Goal: Transaction & Acquisition: Purchase product/service

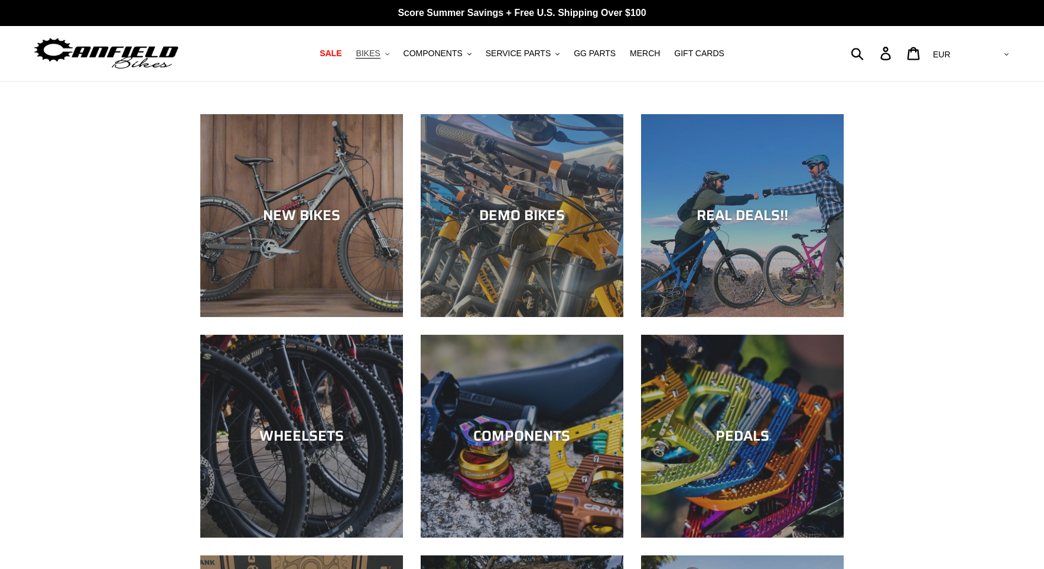
click at [380, 48] on span "BIKES" at bounding box center [368, 53] width 24 height 10
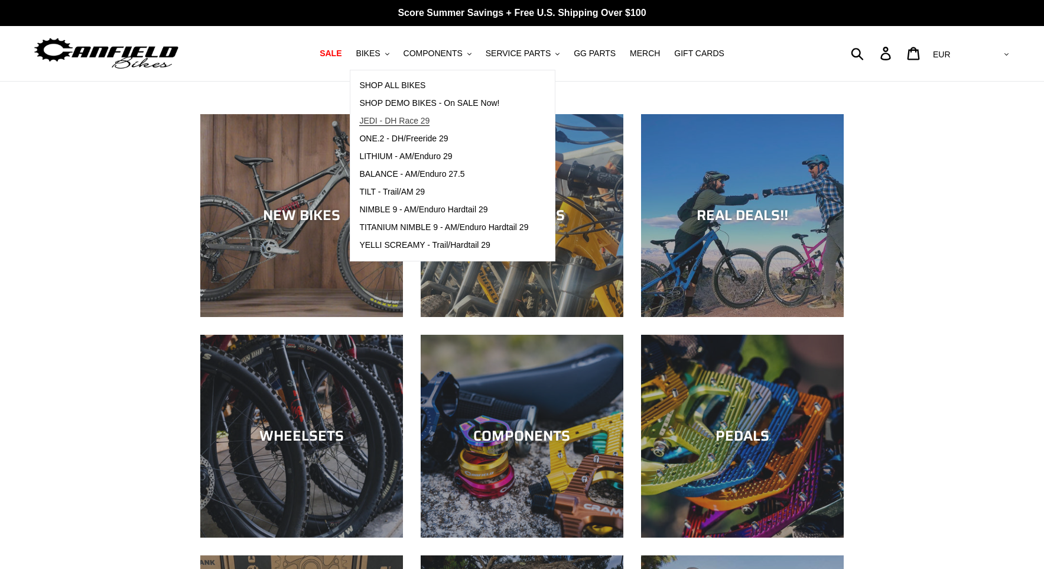
click at [409, 122] on span "JEDI - DH Race 29" at bounding box center [394, 121] width 70 height 10
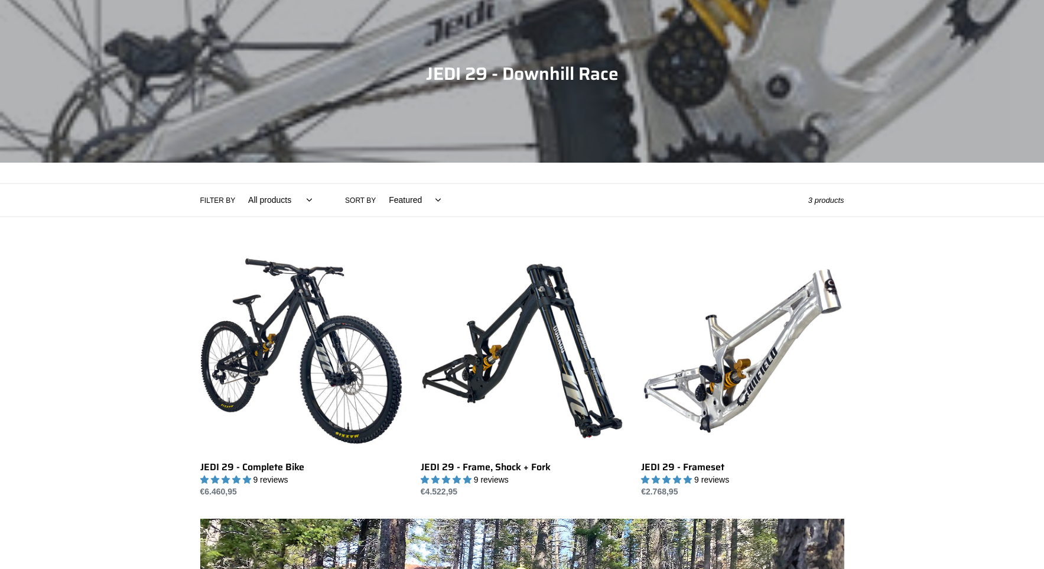
scroll to position [197, 0]
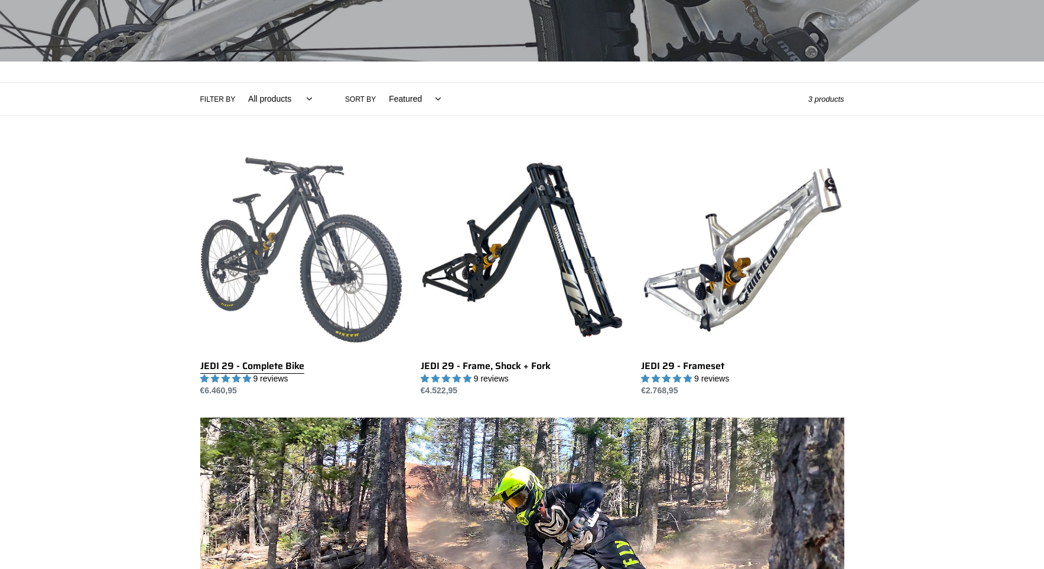
click at [308, 214] on link "JEDI 29 - Complete Bike" at bounding box center [301, 272] width 203 height 249
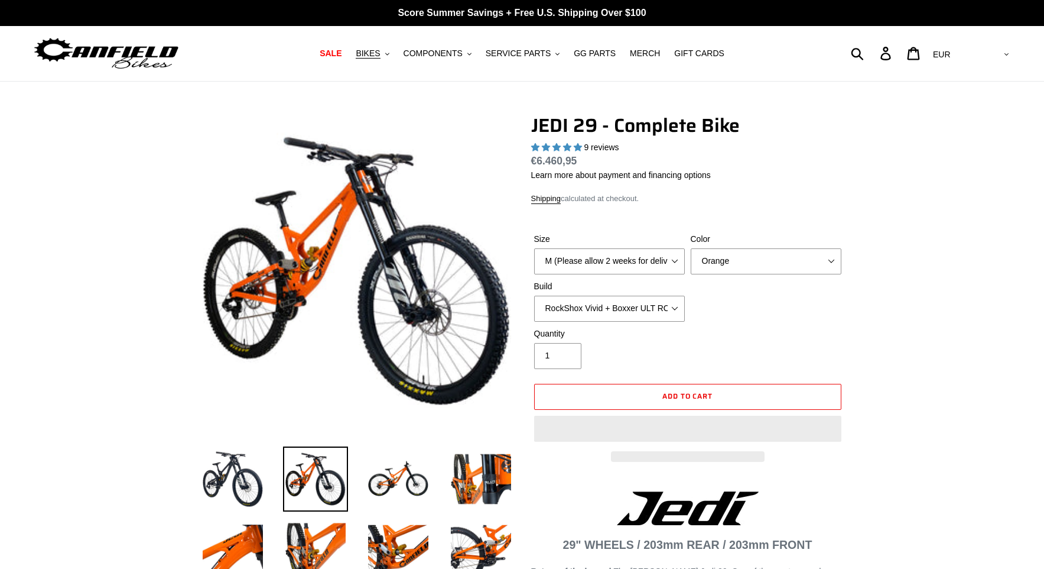
select select "highest-rating"
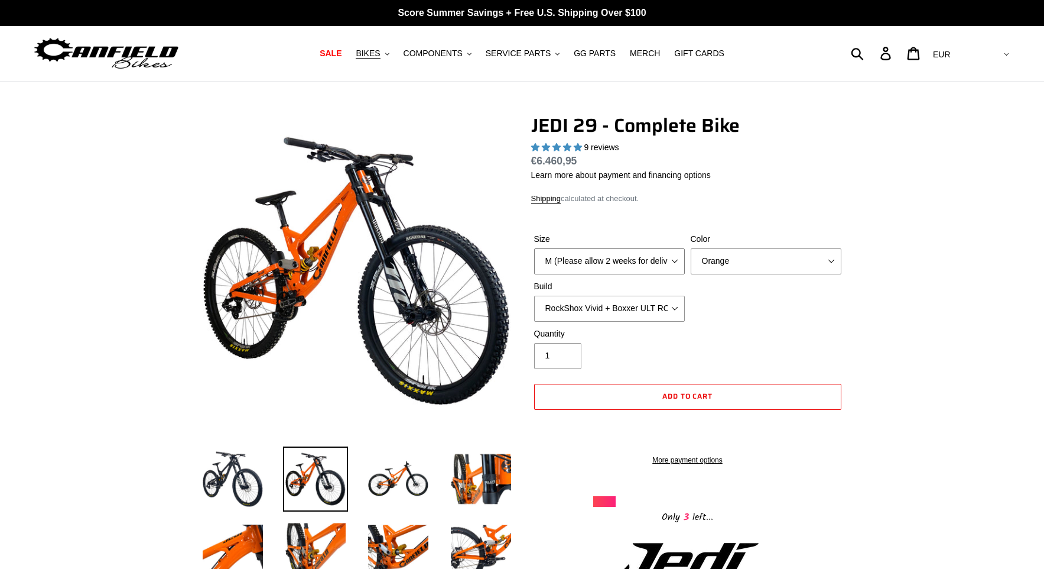
select select "L (Please allow 2 weeks for delivery)"
select select "Stealth Black"
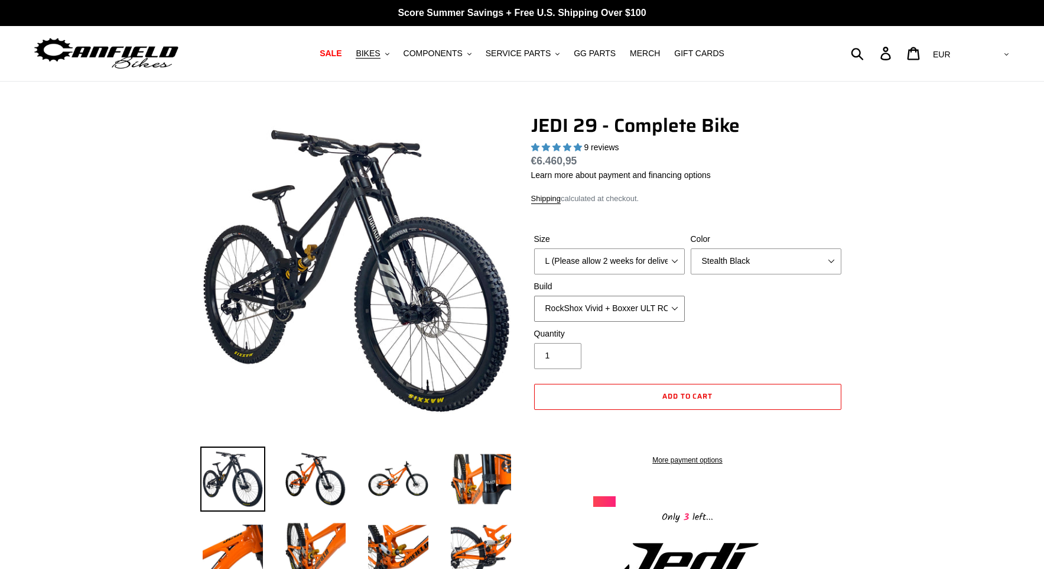
select select "Fox DHX2 + Fox 40 Float Grip 2 203 + SRAM XO"
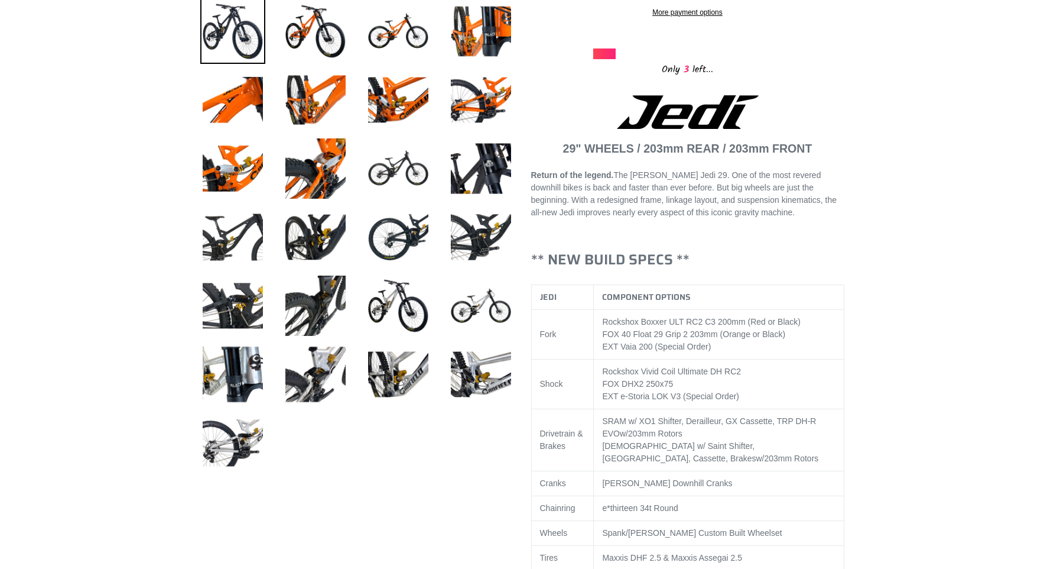
scroll to position [450, 0]
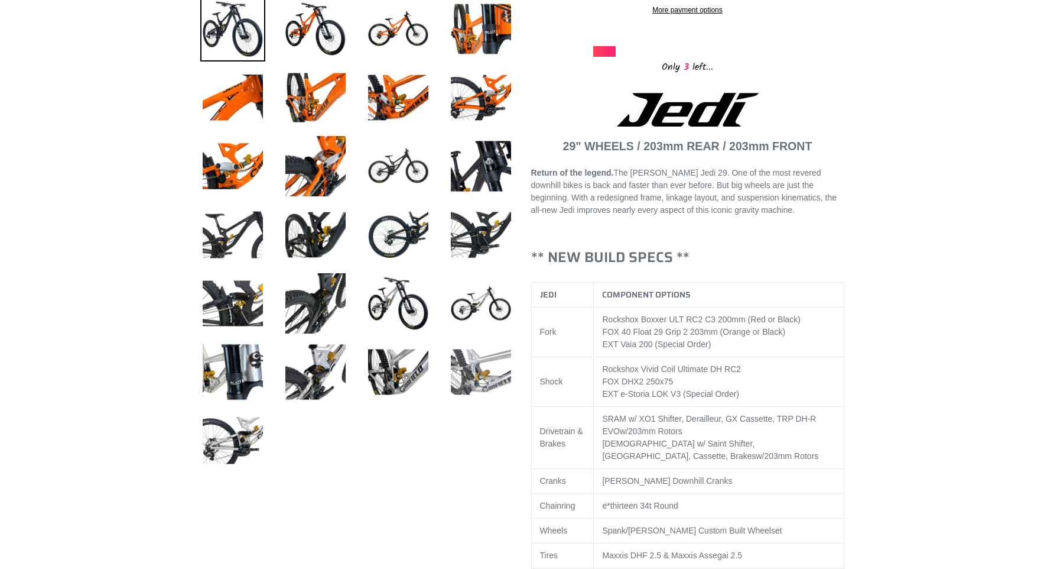
click at [488, 369] on img at bounding box center [481, 371] width 65 height 65
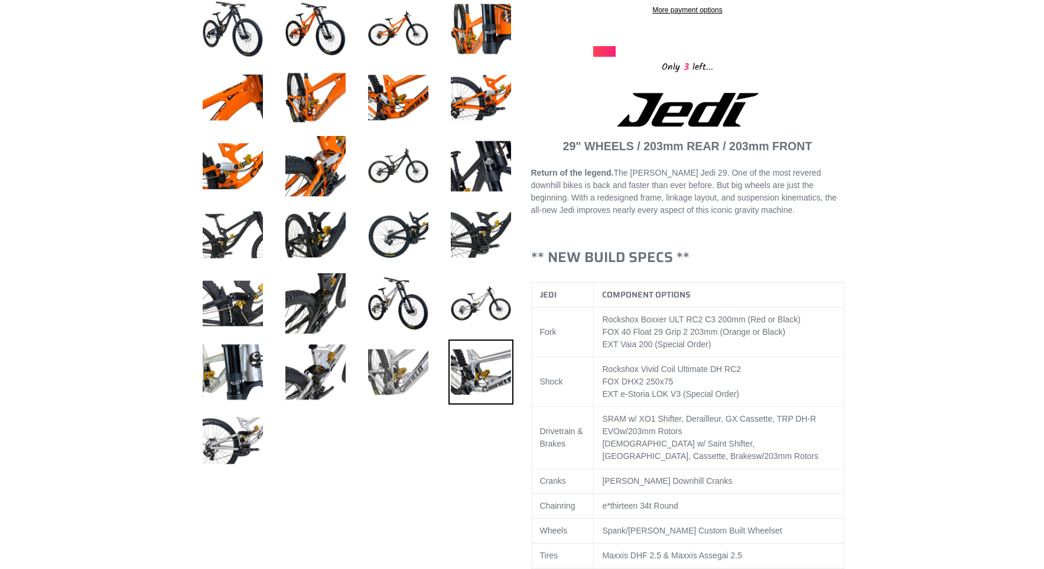
click at [410, 375] on img at bounding box center [398, 371] width 65 height 65
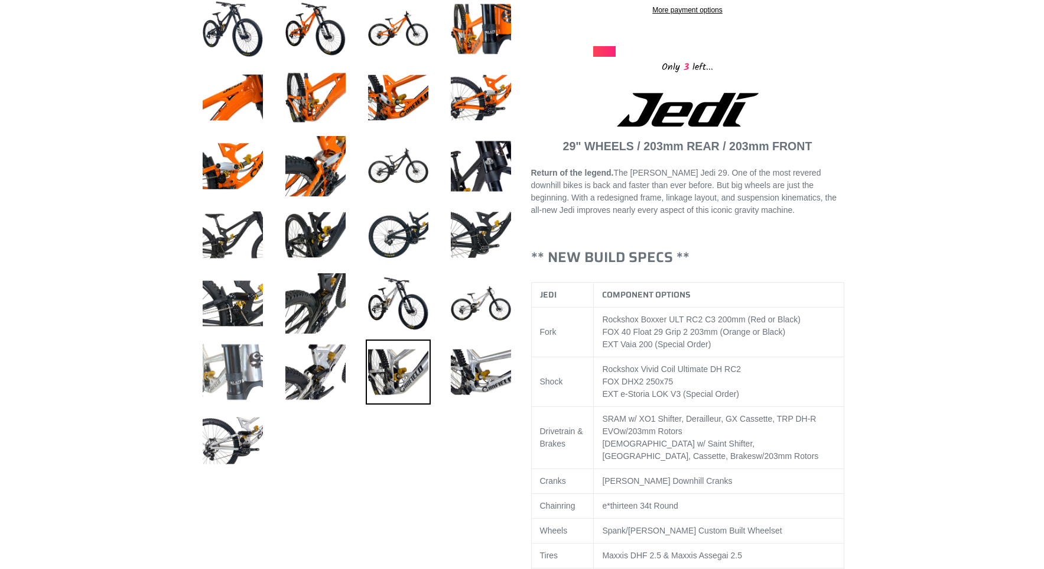
click at [247, 374] on img at bounding box center [232, 371] width 65 height 65
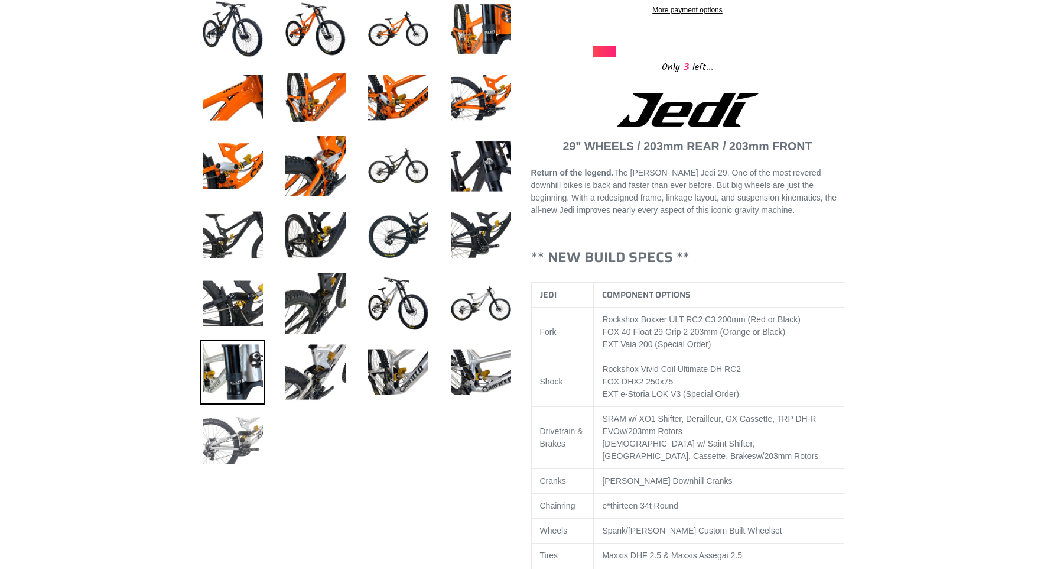
click at [230, 451] on img at bounding box center [232, 440] width 65 height 65
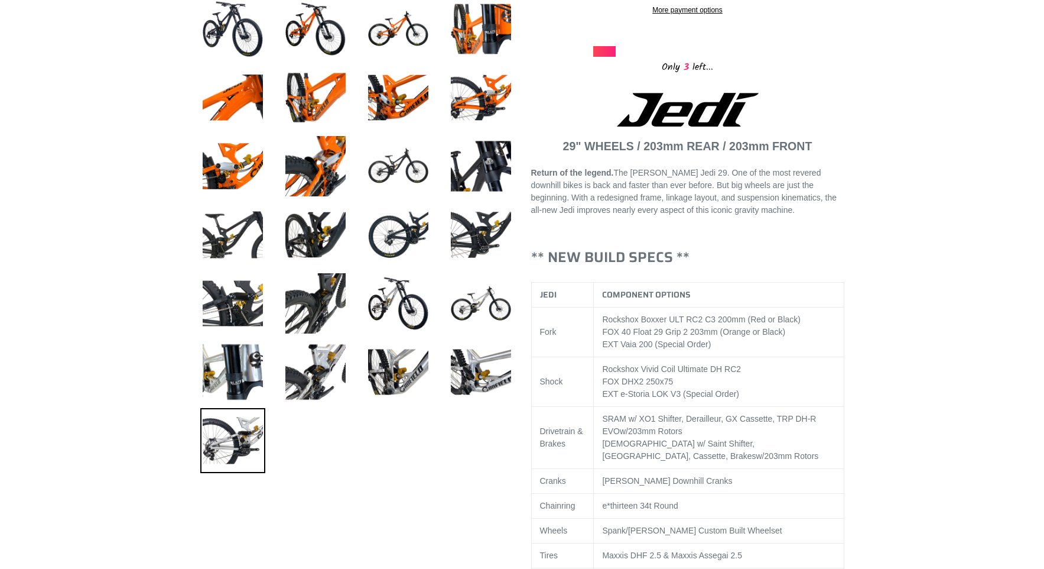
click at [238, 436] on img at bounding box center [232, 440] width 65 height 65
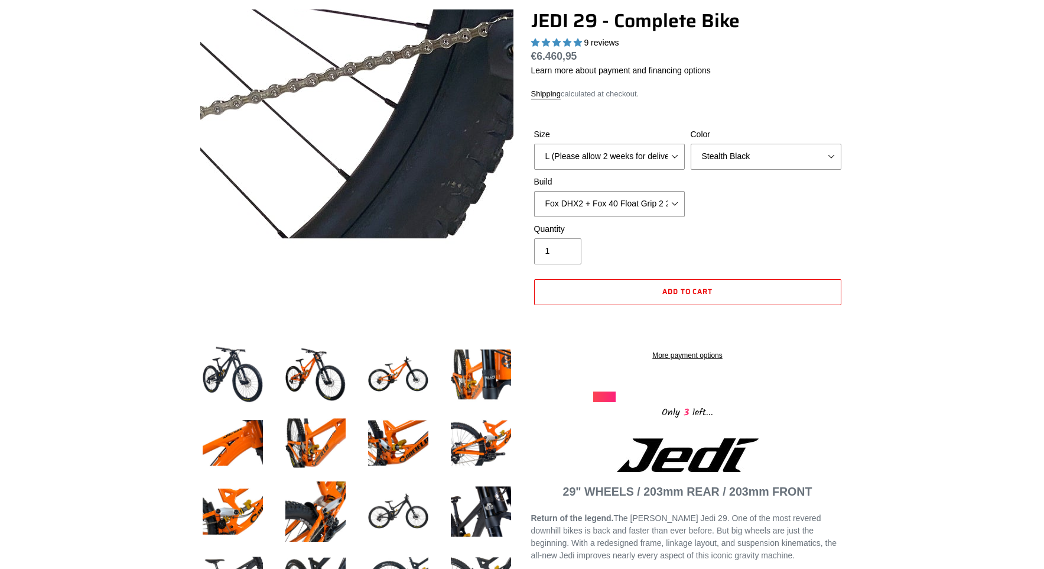
scroll to position [10, 0]
